Goal: Information Seeking & Learning: Learn about a topic

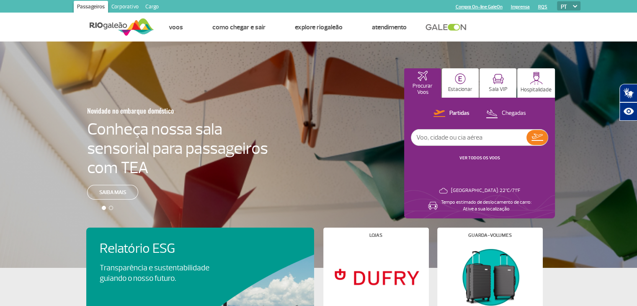
click at [468, 158] on link "VER TODOS OS VOOS" at bounding box center [480, 157] width 41 height 5
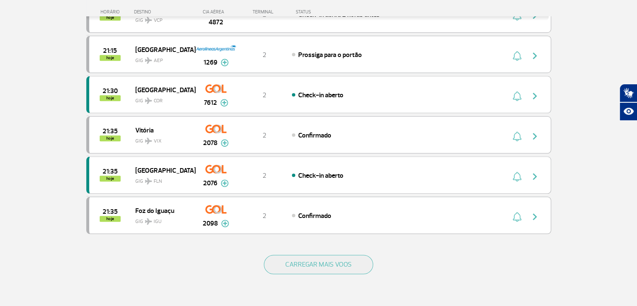
scroll to position [712, 0]
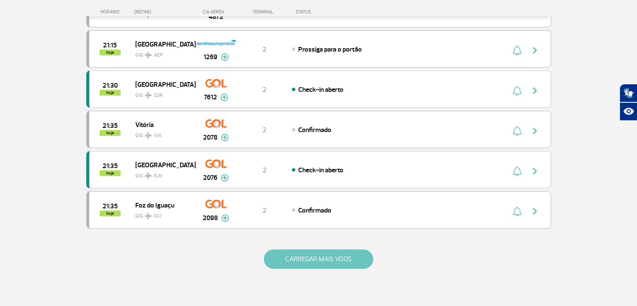
click at [294, 249] on button "CARREGAR MAIS VOOS" at bounding box center [318, 258] width 109 height 19
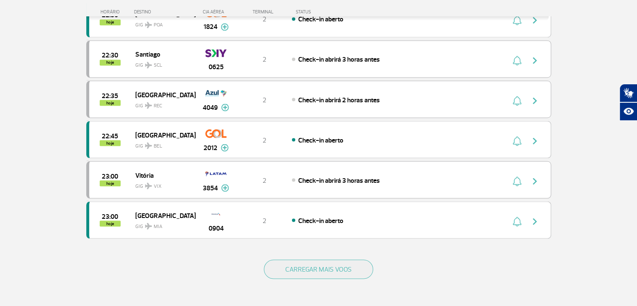
scroll to position [1508, 0]
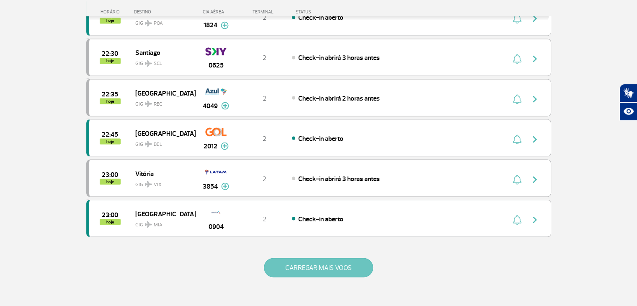
click at [315, 259] on button "CARREGAR MAIS VOOS" at bounding box center [318, 267] width 109 height 19
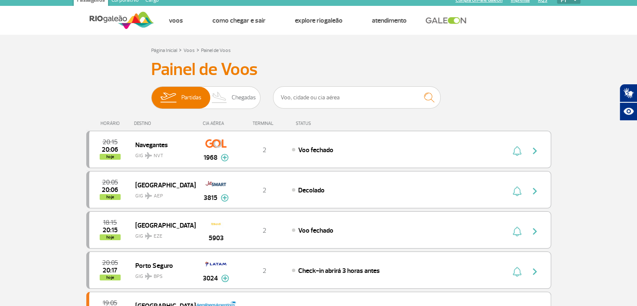
scroll to position [0, 0]
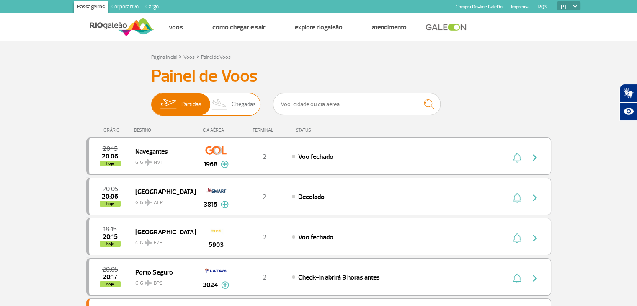
click at [247, 103] on span "Chegadas" at bounding box center [244, 104] width 24 height 22
click at [151, 100] on input "Partidas Chegadas" at bounding box center [151, 100] width 0 height 0
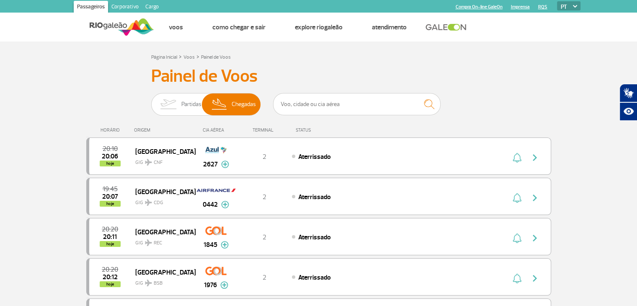
click at [127, 4] on link "Corporativo" at bounding box center [125, 7] width 34 height 13
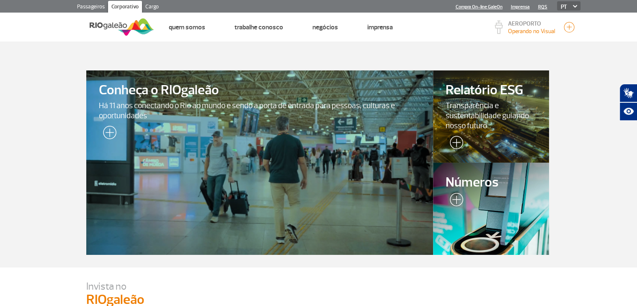
click at [209, 104] on span "Há 11 anos conectando o Rio ao mundo e sendo a porta de entrada para pessoas, c…" at bounding box center [260, 111] width 322 height 20
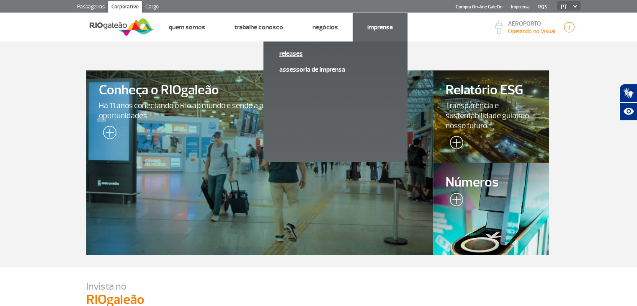
click at [287, 52] on link "Releases" at bounding box center [335, 53] width 112 height 9
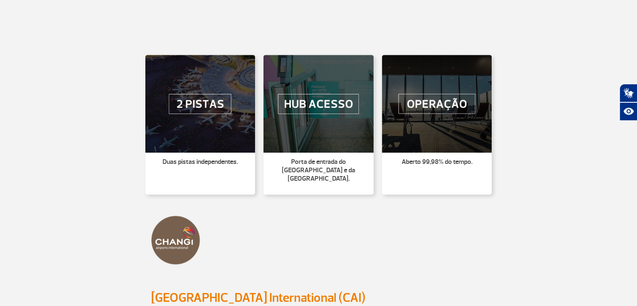
scroll to position [335, 0]
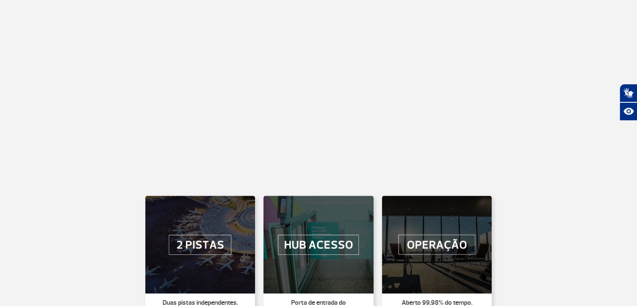
click at [207, 245] on img at bounding box center [200, 245] width 110 height 98
click at [340, 250] on img at bounding box center [318, 245] width 110 height 98
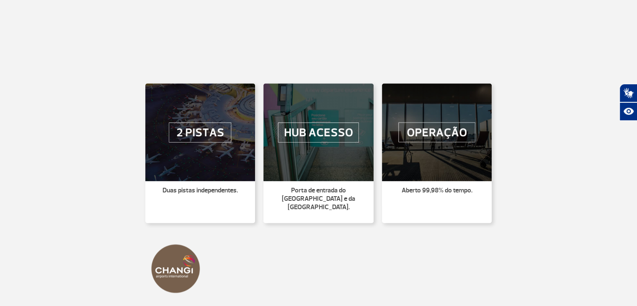
scroll to position [461, 0]
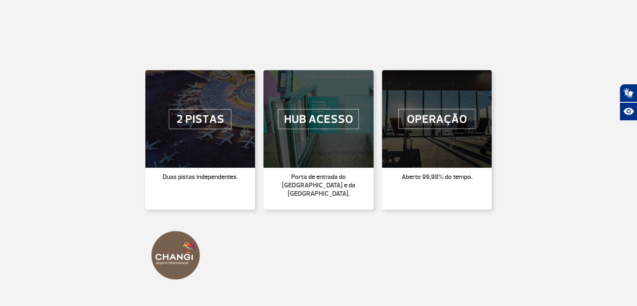
click at [407, 121] on img at bounding box center [437, 119] width 110 height 98
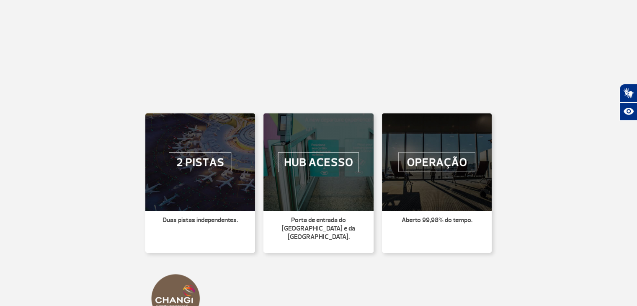
scroll to position [419, 0]
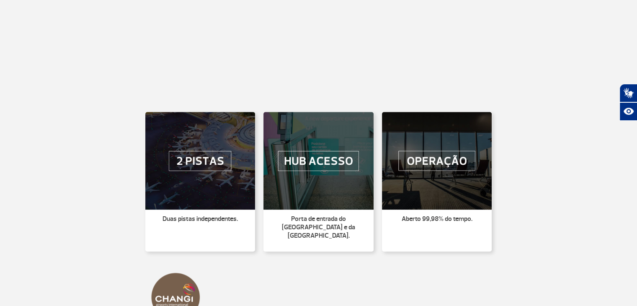
click at [305, 163] on img at bounding box center [318, 161] width 110 height 98
click at [412, 162] on img at bounding box center [437, 161] width 110 height 98
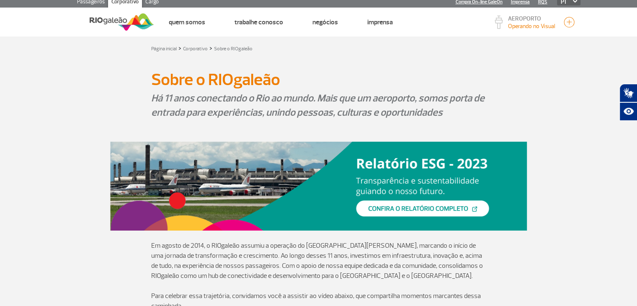
scroll to position [0, 0]
